Goal: Transaction & Acquisition: Subscribe to service/newsletter

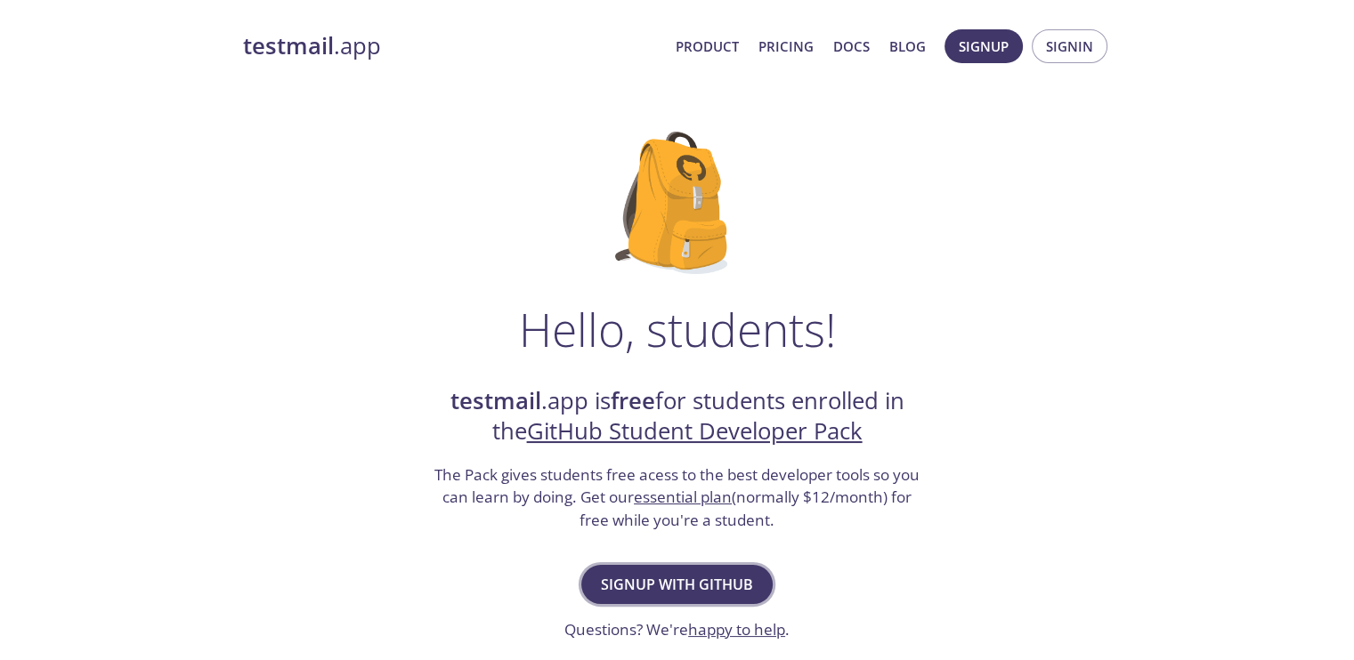
click at [702, 583] on span "Signup with GitHub" at bounding box center [677, 584] width 152 height 25
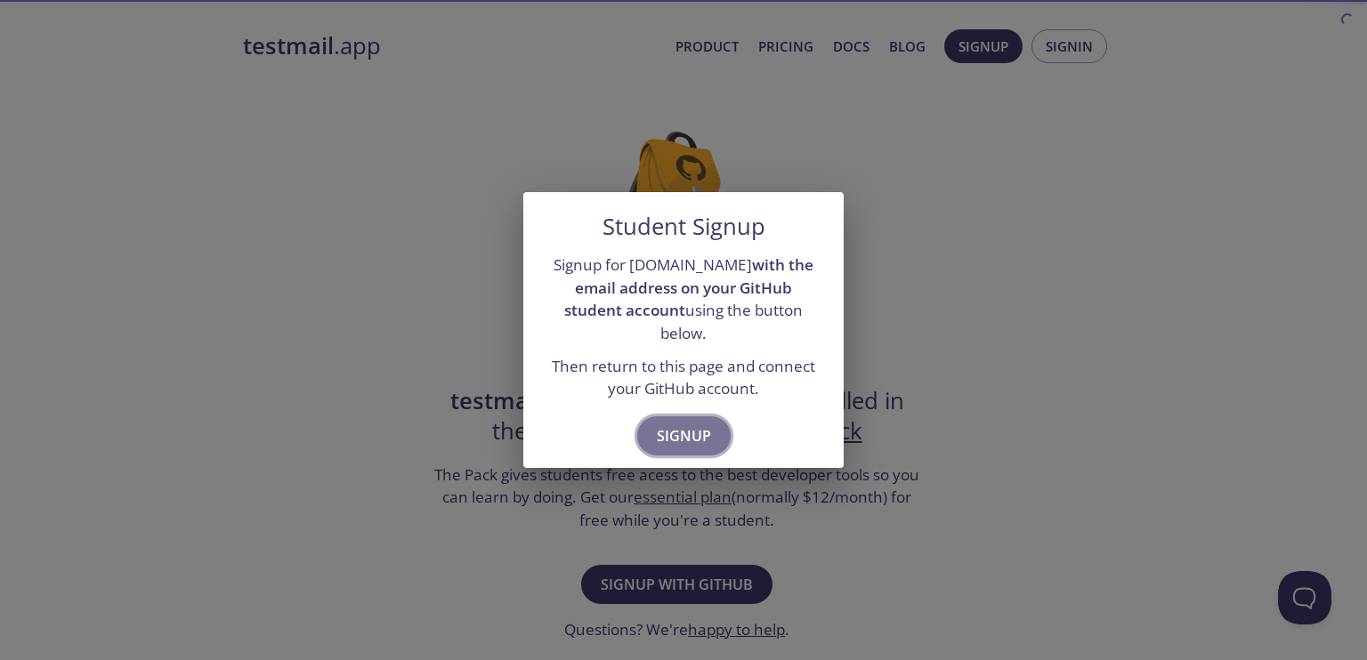
click at [689, 425] on span "Signup" at bounding box center [684, 436] width 54 height 25
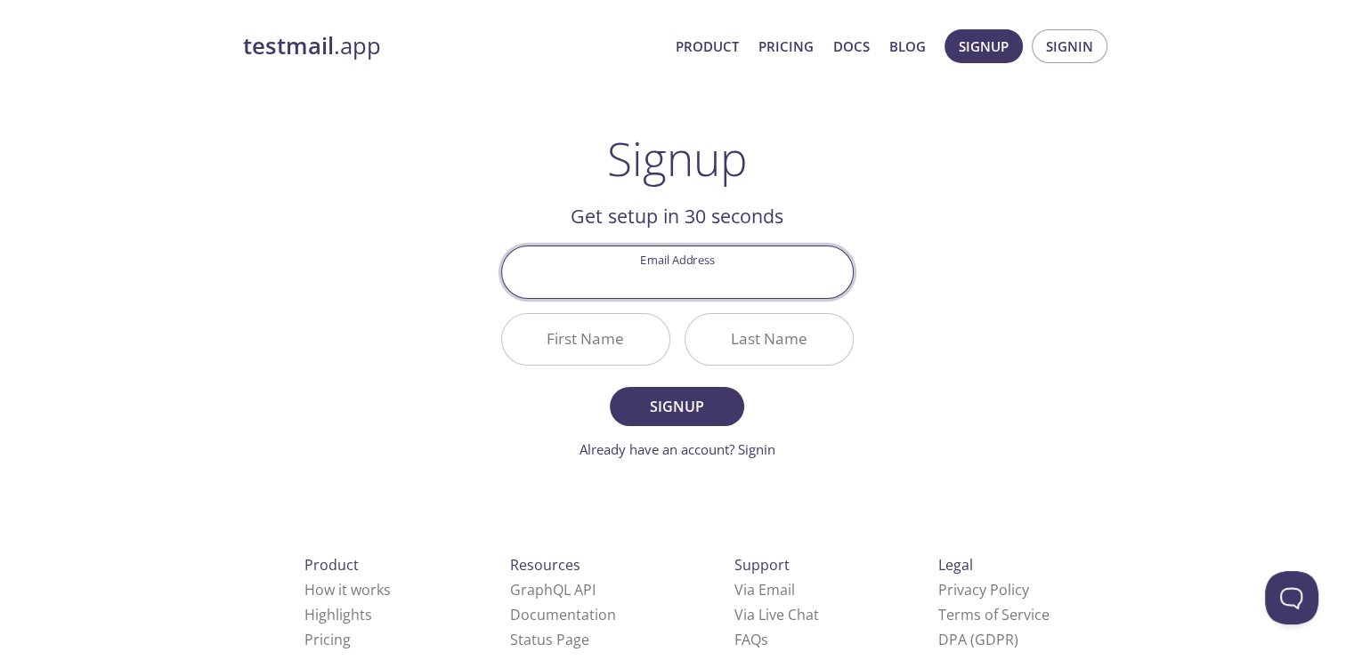
click at [703, 291] on input "Email Address" at bounding box center [677, 272] width 351 height 51
drag, startPoint x: 737, startPoint y: 263, endPoint x: 779, endPoint y: 245, distance: 45.8
click at [738, 263] on input "Email Address" at bounding box center [677, 272] width 351 height 51
click at [933, 239] on div "testmail .app Product Pricing Docs Blog Signup Signin Signup Get setup in 30 se…" at bounding box center [677, 426] width 911 height 817
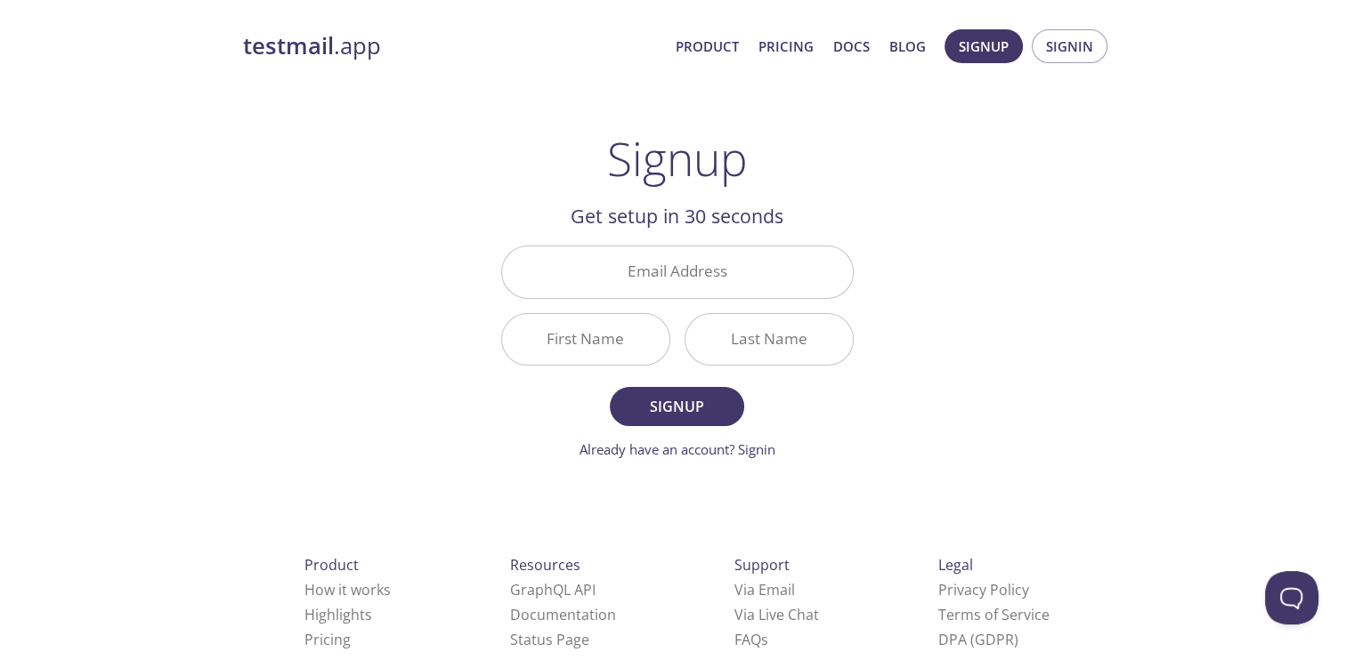
click at [712, 259] on input "Email Address" at bounding box center [677, 272] width 351 height 51
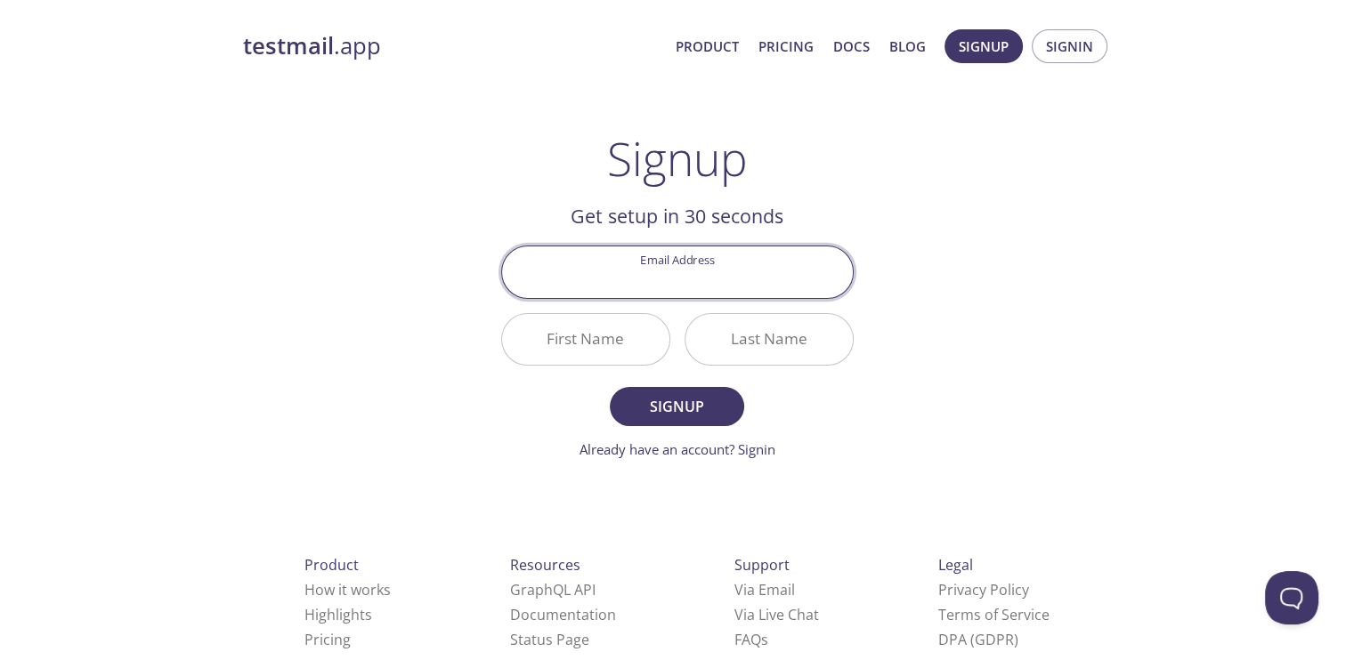
type input "[EMAIL_ADDRESS][DOMAIN_NAME]"
click at [609, 350] on input "First Name" at bounding box center [585, 339] width 167 height 51
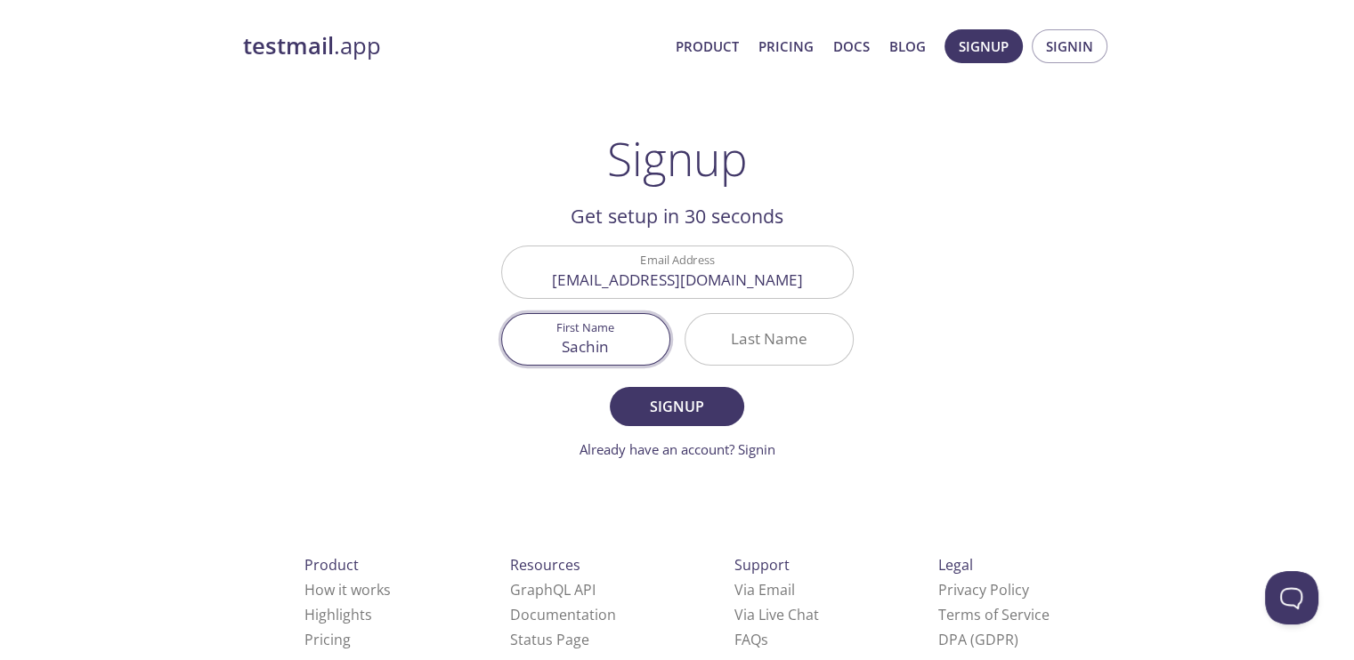
type input "Sachin"
click at [752, 332] on input "Last Name" at bounding box center [768, 339] width 167 height 51
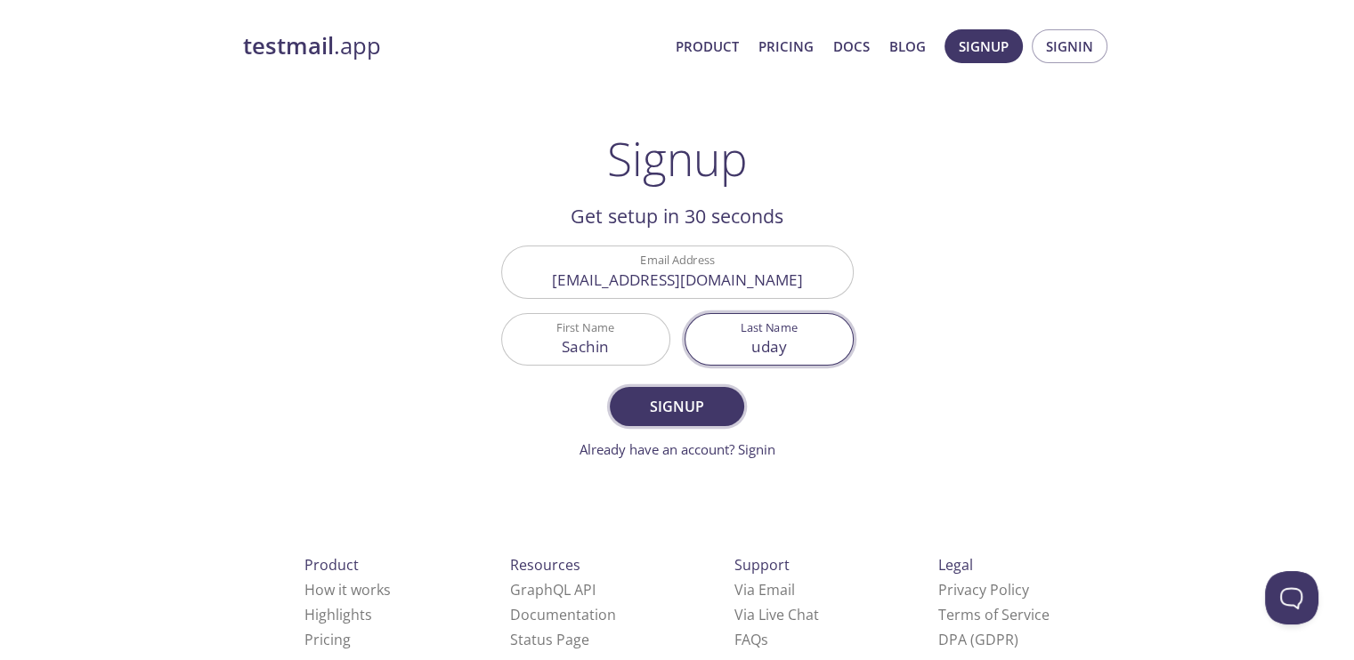
type input "uday"
click at [696, 400] on span "Signup" at bounding box center [676, 406] width 94 height 25
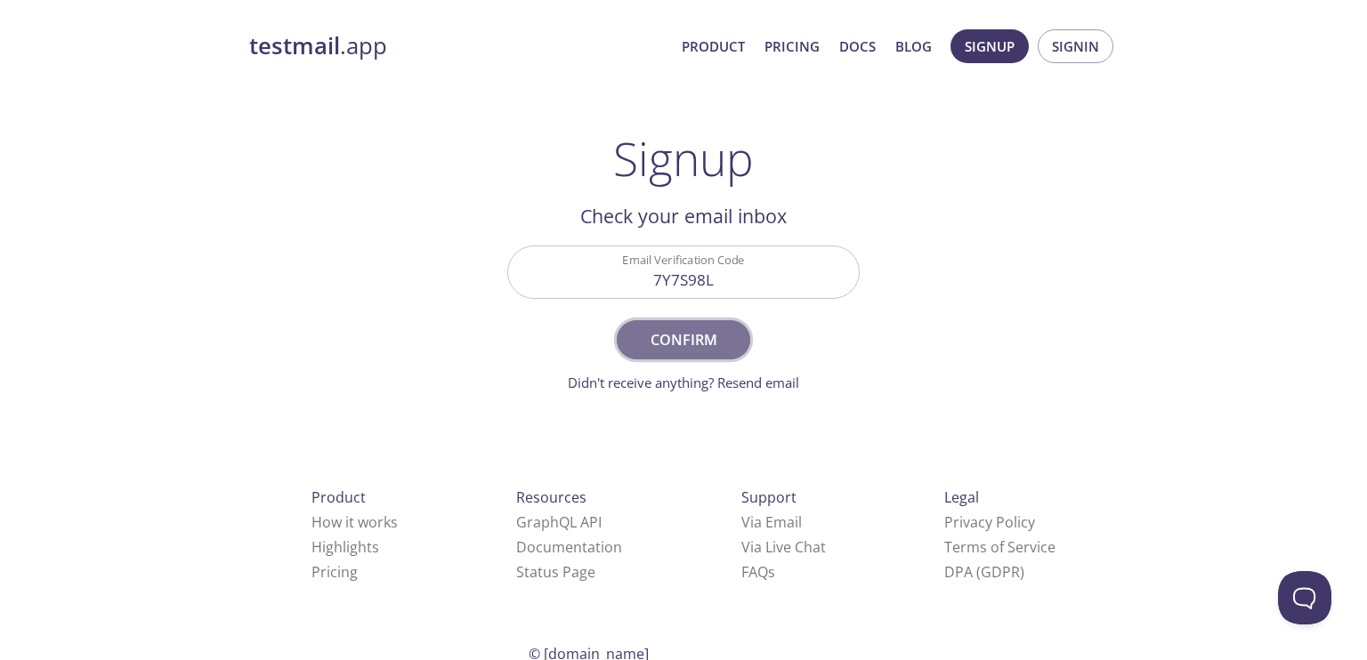
click at [719, 347] on span "Confirm" at bounding box center [683, 340] width 94 height 25
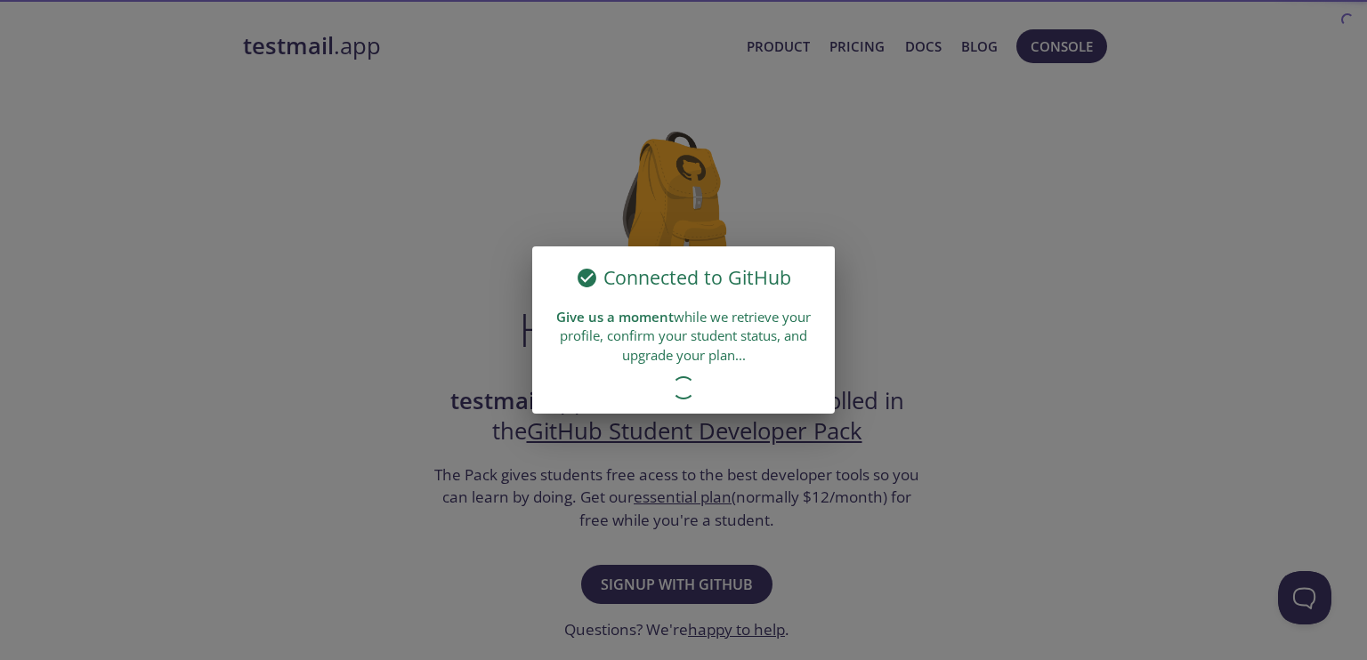
click at [1022, 243] on div "Connected to GitHub Give us a moment while we retrieve your profile, confirm yo…" at bounding box center [683, 330] width 1367 height 660
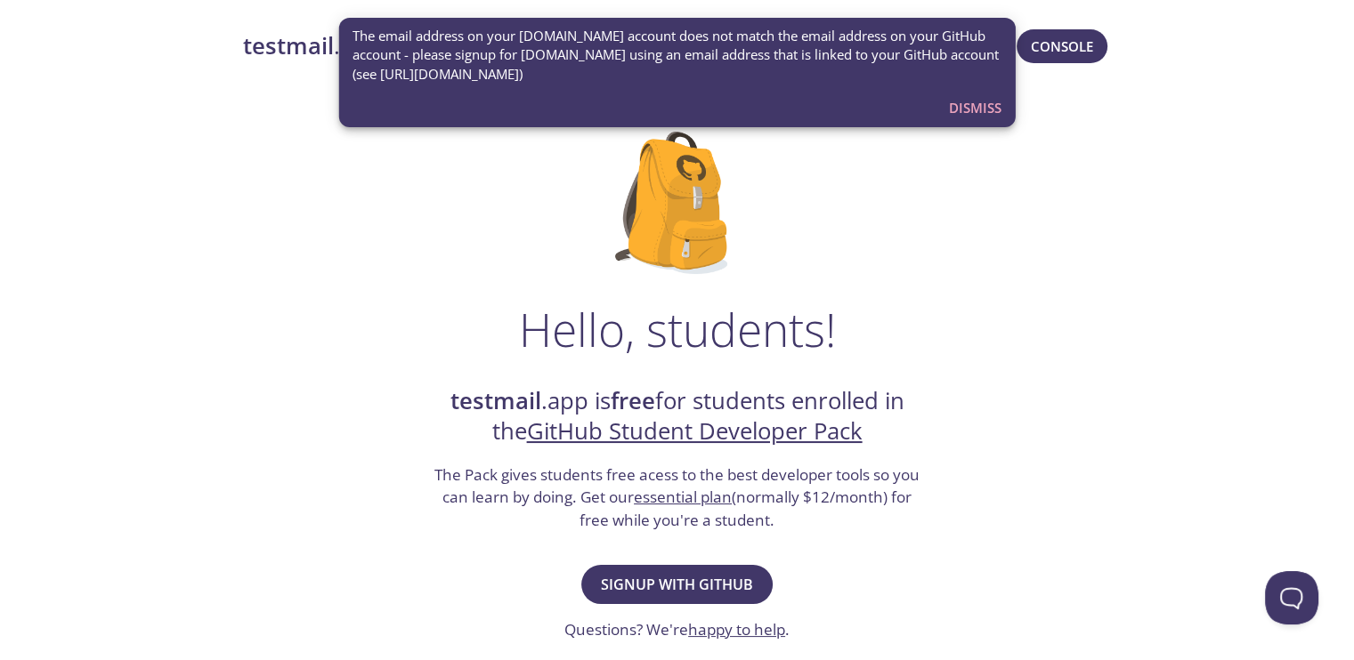
click at [989, 109] on span "Dismiss" at bounding box center [975, 107] width 53 height 23
